Goal: Use online tool/utility: Utilize a website feature to perform a specific function

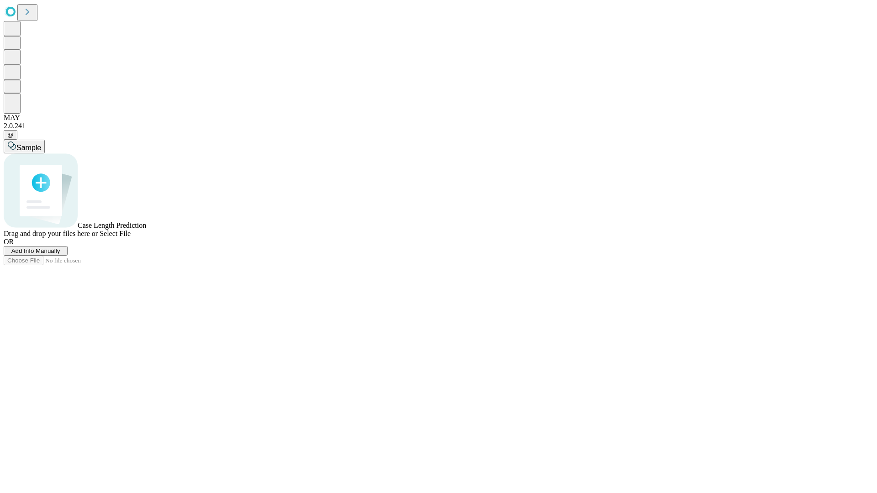
click at [60, 254] on span "Add Info Manually" at bounding box center [35, 251] width 49 height 7
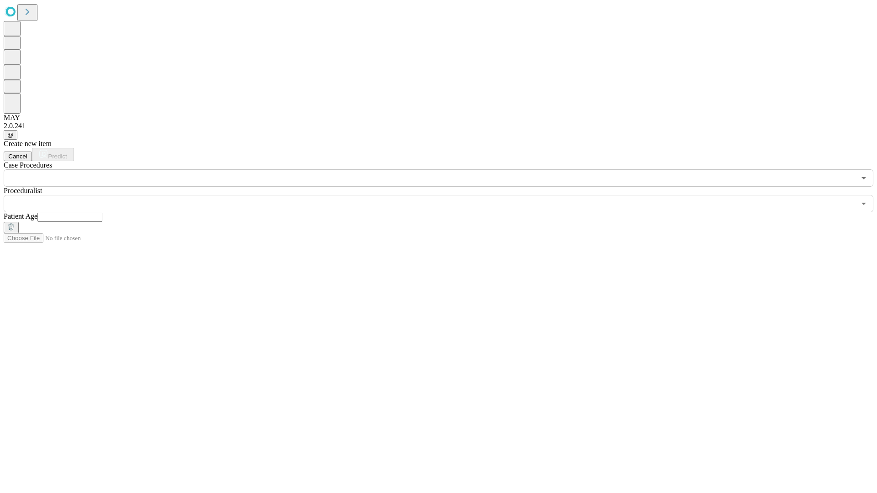
click at [102, 213] on input "text" at bounding box center [69, 217] width 65 height 9
type input "**"
click at [445, 195] on input "text" at bounding box center [430, 203] width 852 height 17
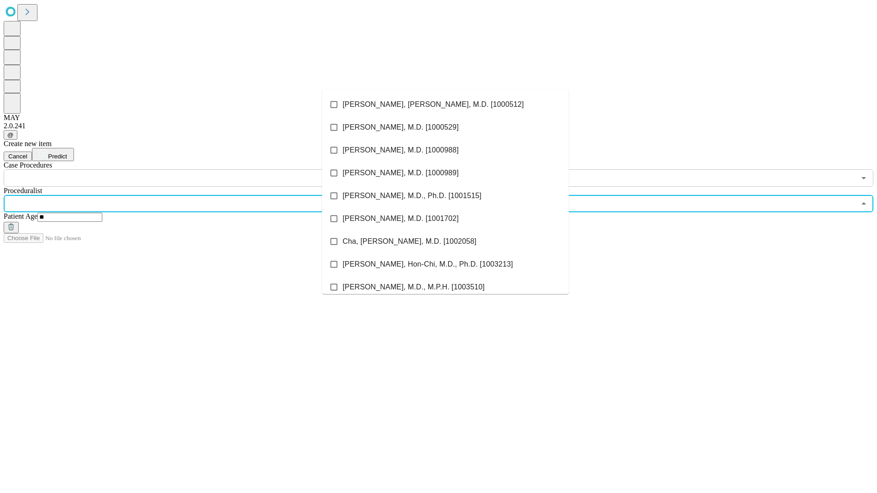
click at [445, 105] on li "[PERSON_NAME], [PERSON_NAME], M.D. [1000512]" at bounding box center [445, 104] width 247 height 23
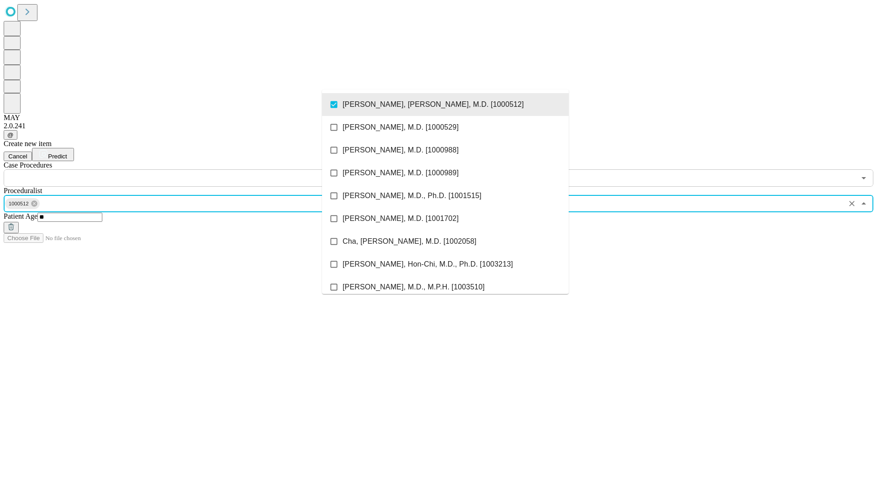
click at [192, 169] on input "text" at bounding box center [430, 177] width 852 height 17
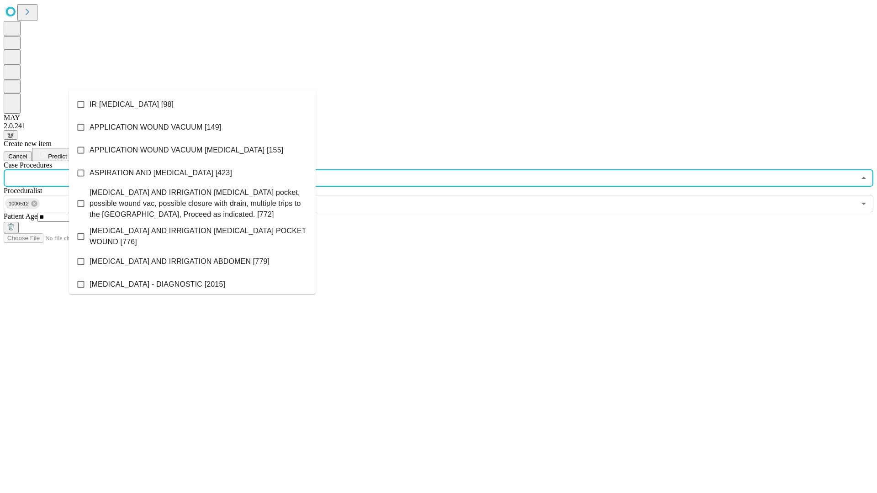
click at [192, 105] on li "IR [MEDICAL_DATA] [98]" at bounding box center [192, 104] width 247 height 23
click at [67, 153] on span "Predict" at bounding box center [57, 156] width 19 height 7
